Goal: Use online tool/utility: Use online tool/utility

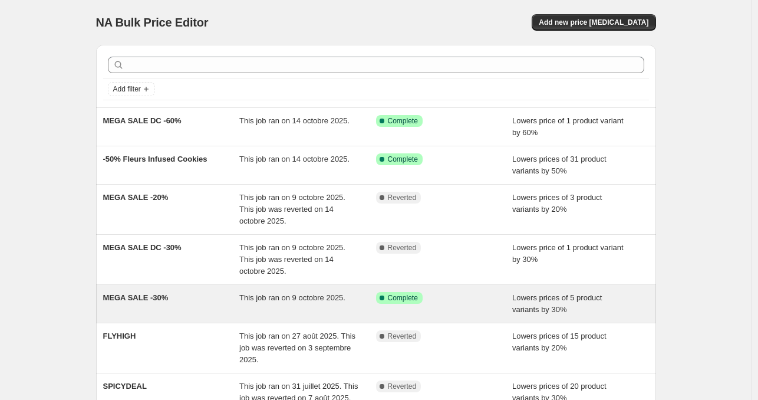
click at [381, 305] on div "Success Complete Complete" at bounding box center [444, 304] width 137 height 24
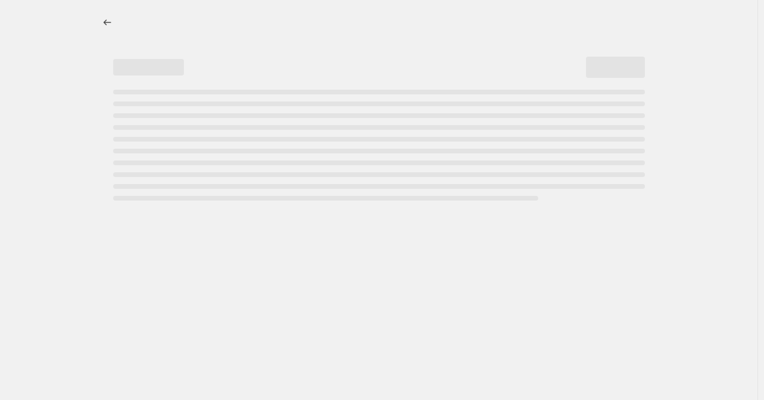
select select "percentage"
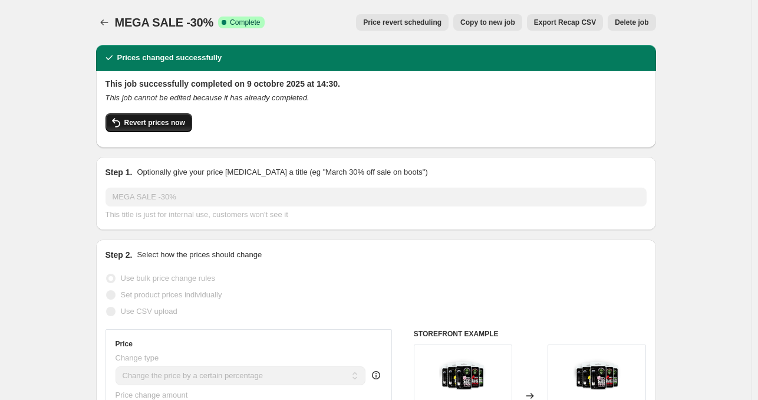
click at [180, 120] on span "Revert prices now" at bounding box center [154, 122] width 61 height 9
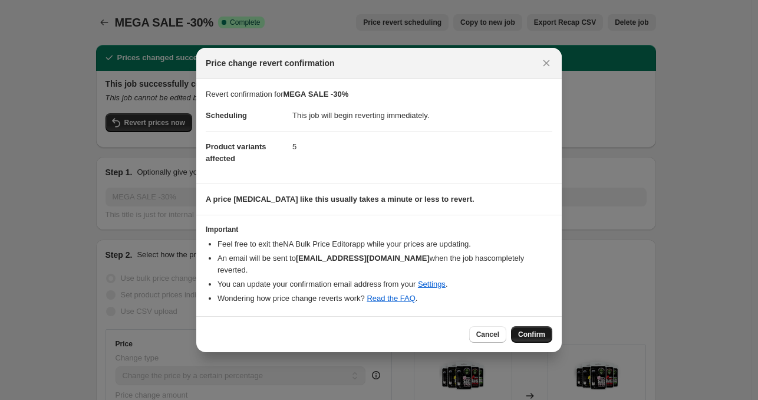
click at [535, 330] on span "Confirm" at bounding box center [531, 334] width 27 height 9
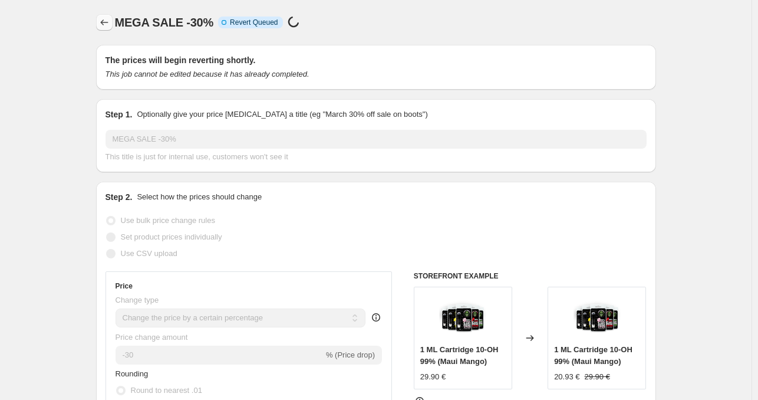
click at [99, 23] on button "Price change jobs" at bounding box center [104, 22] width 17 height 17
